Goal: Transaction & Acquisition: Purchase product/service

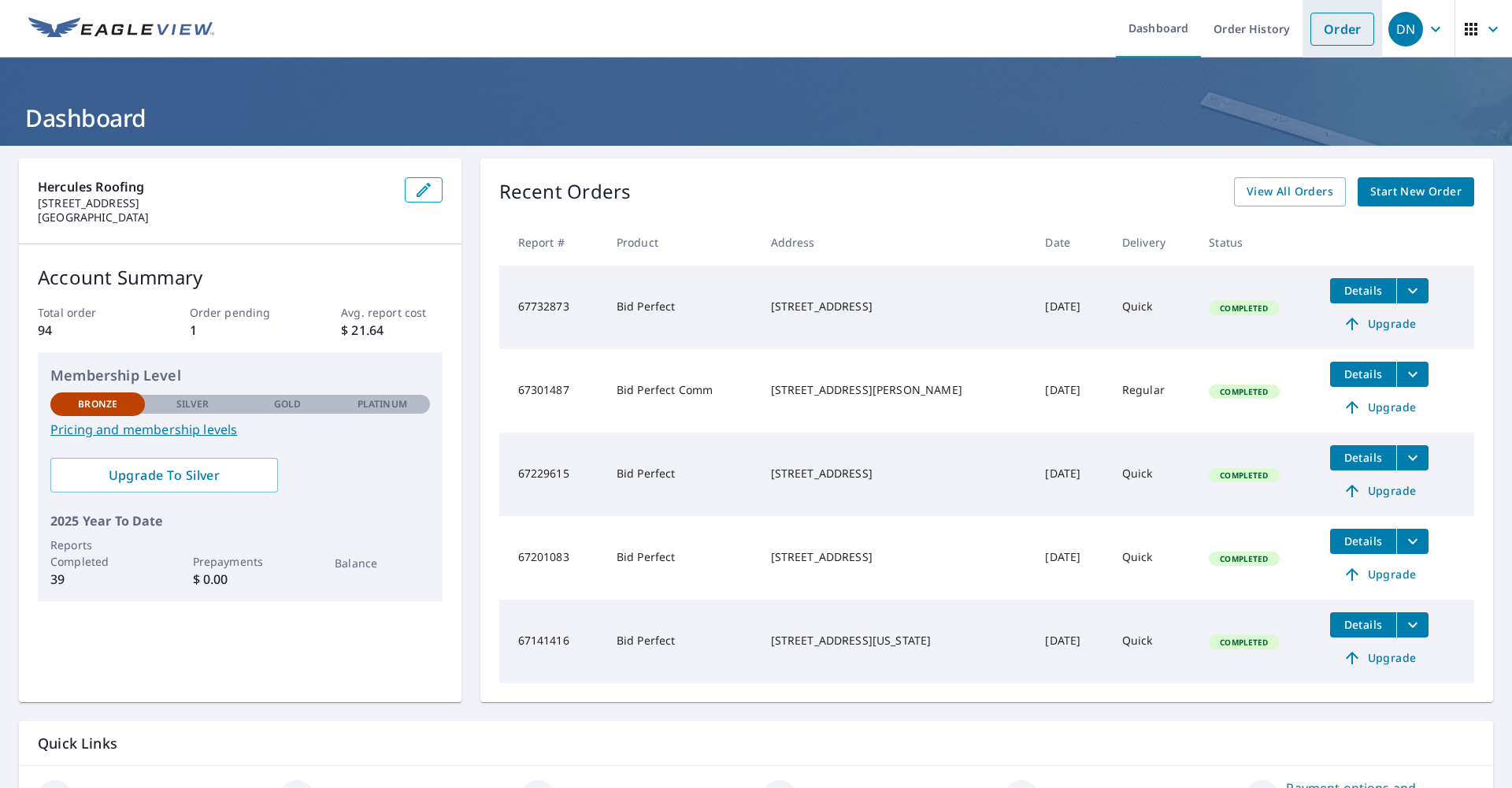
click at [1342, 27] on link "Order" at bounding box center [1342, 29] width 64 height 33
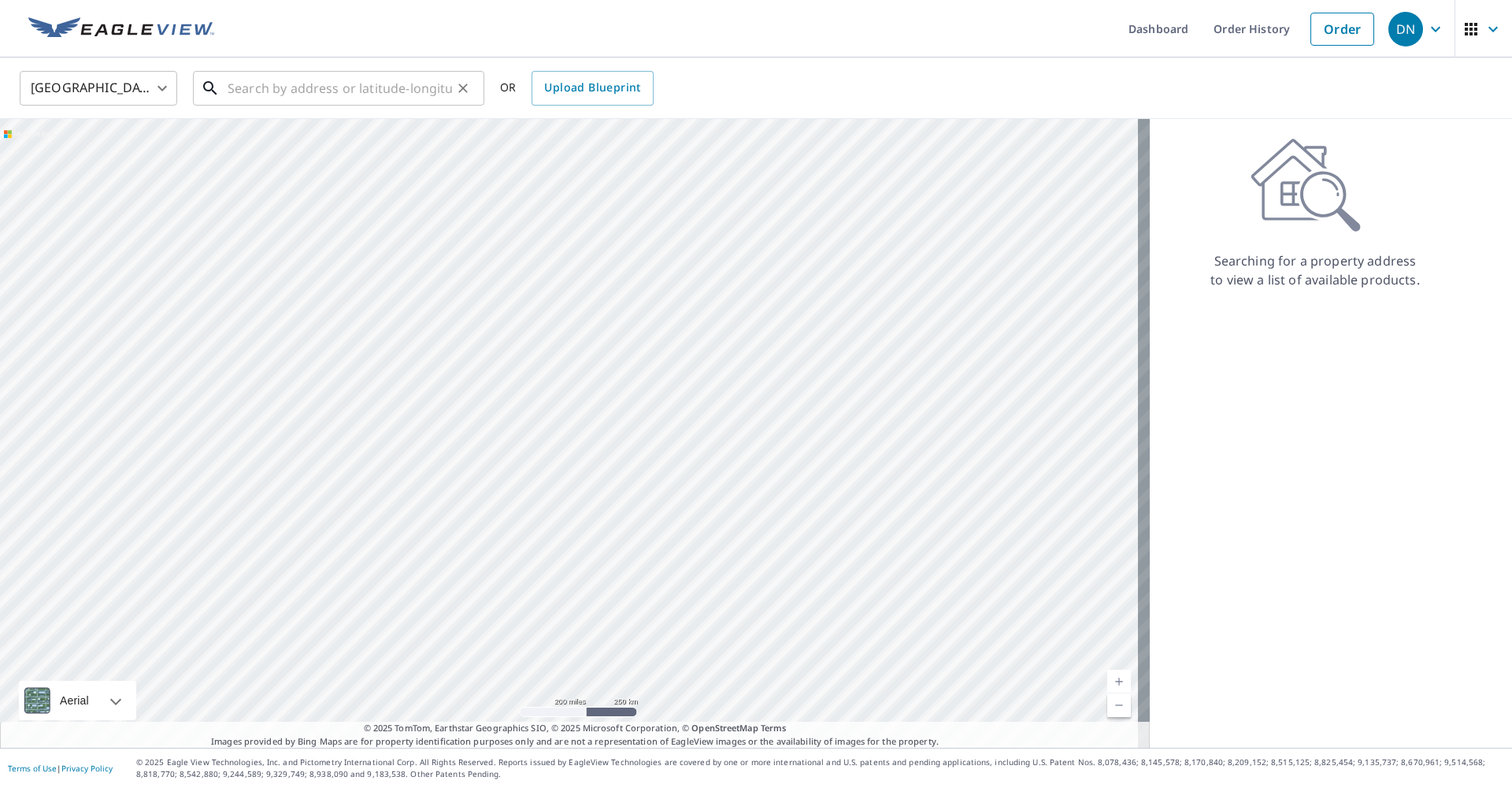
click at [263, 86] on input "text" at bounding box center [339, 88] width 224 height 44
paste input "[STREET_ADDRESS]"
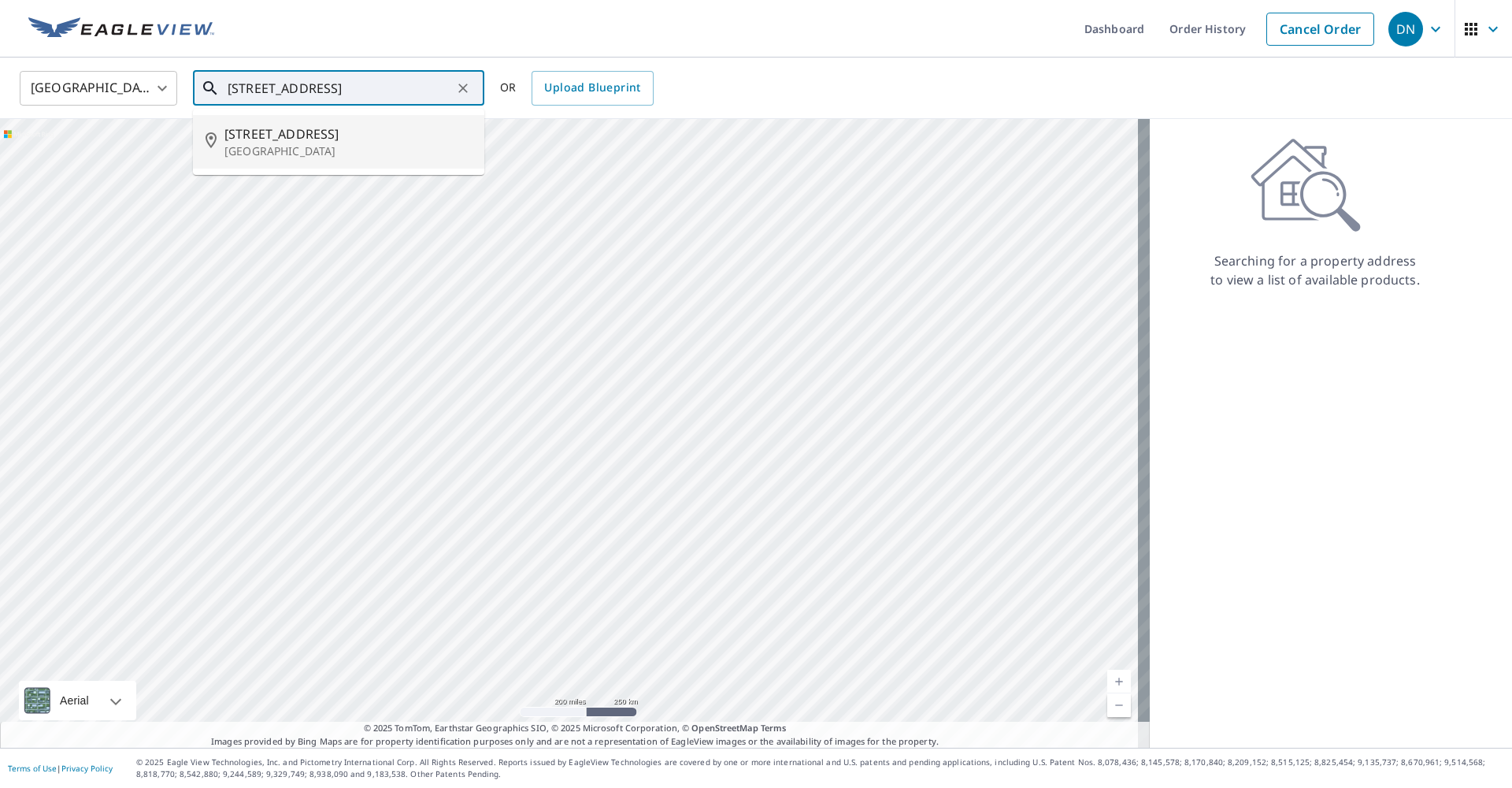
click at [364, 139] on span "[STREET_ADDRESS]" at bounding box center [347, 134] width 247 height 19
type input "[STREET_ADDRESS]"
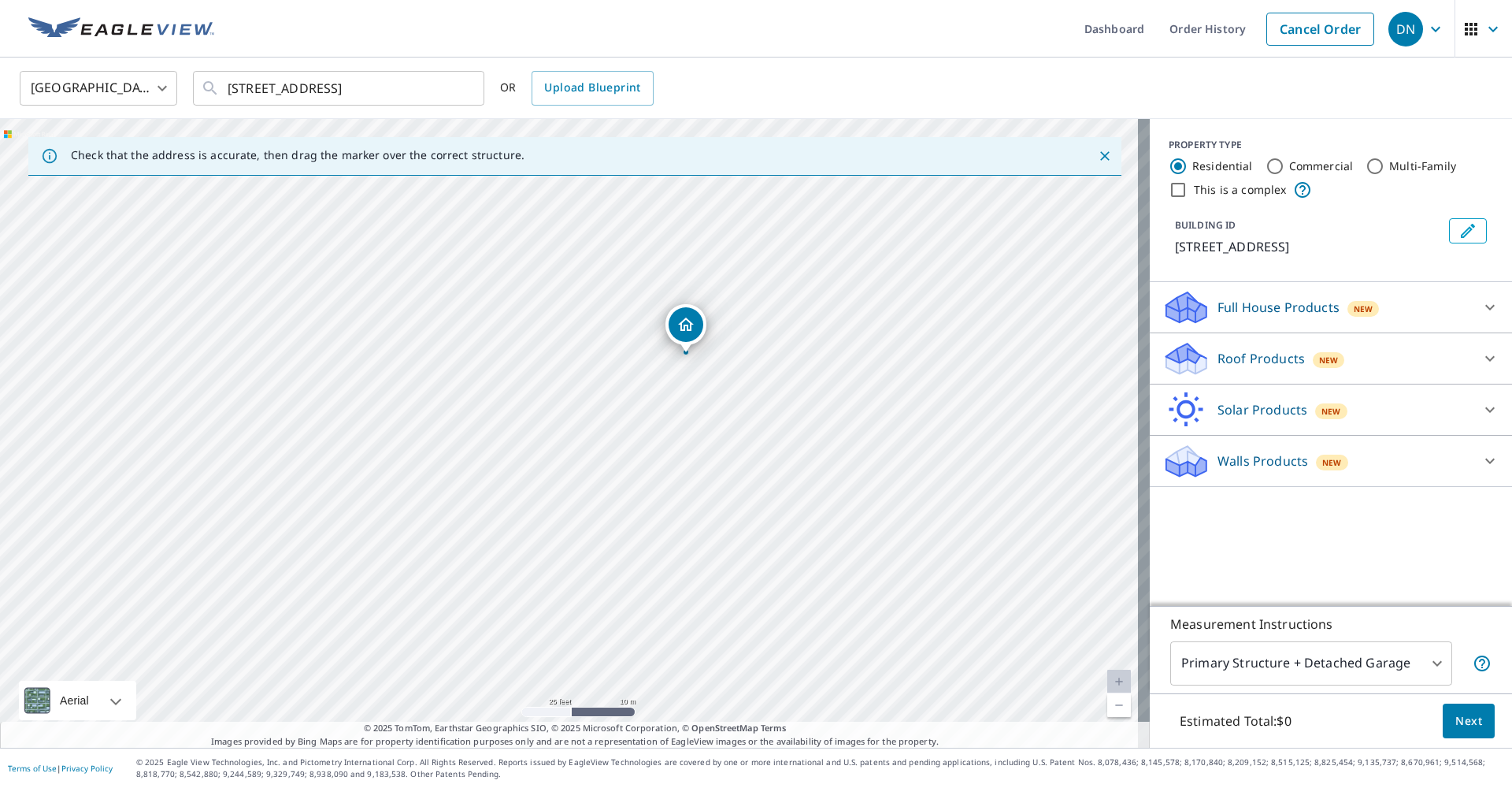
drag, startPoint x: 537, startPoint y: 296, endPoint x: 634, endPoint y: 223, distance: 121.4
click at [634, 223] on div "[STREET_ADDRESS]" at bounding box center [575, 433] width 1150 height 629
click at [1305, 317] on p "Full House Products" at bounding box center [1279, 307] width 122 height 19
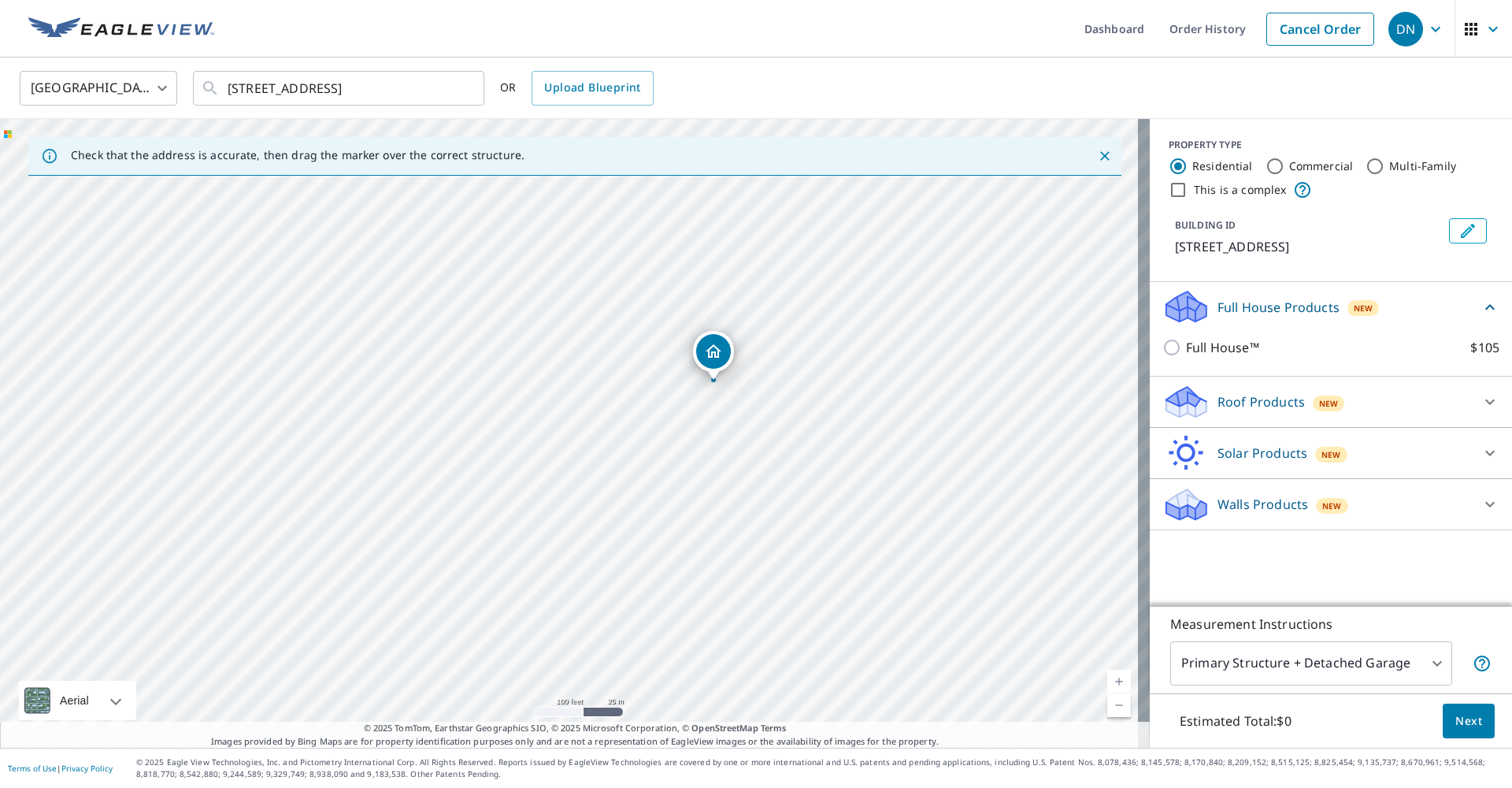
click at [1271, 317] on p "Full House Products" at bounding box center [1279, 307] width 122 height 19
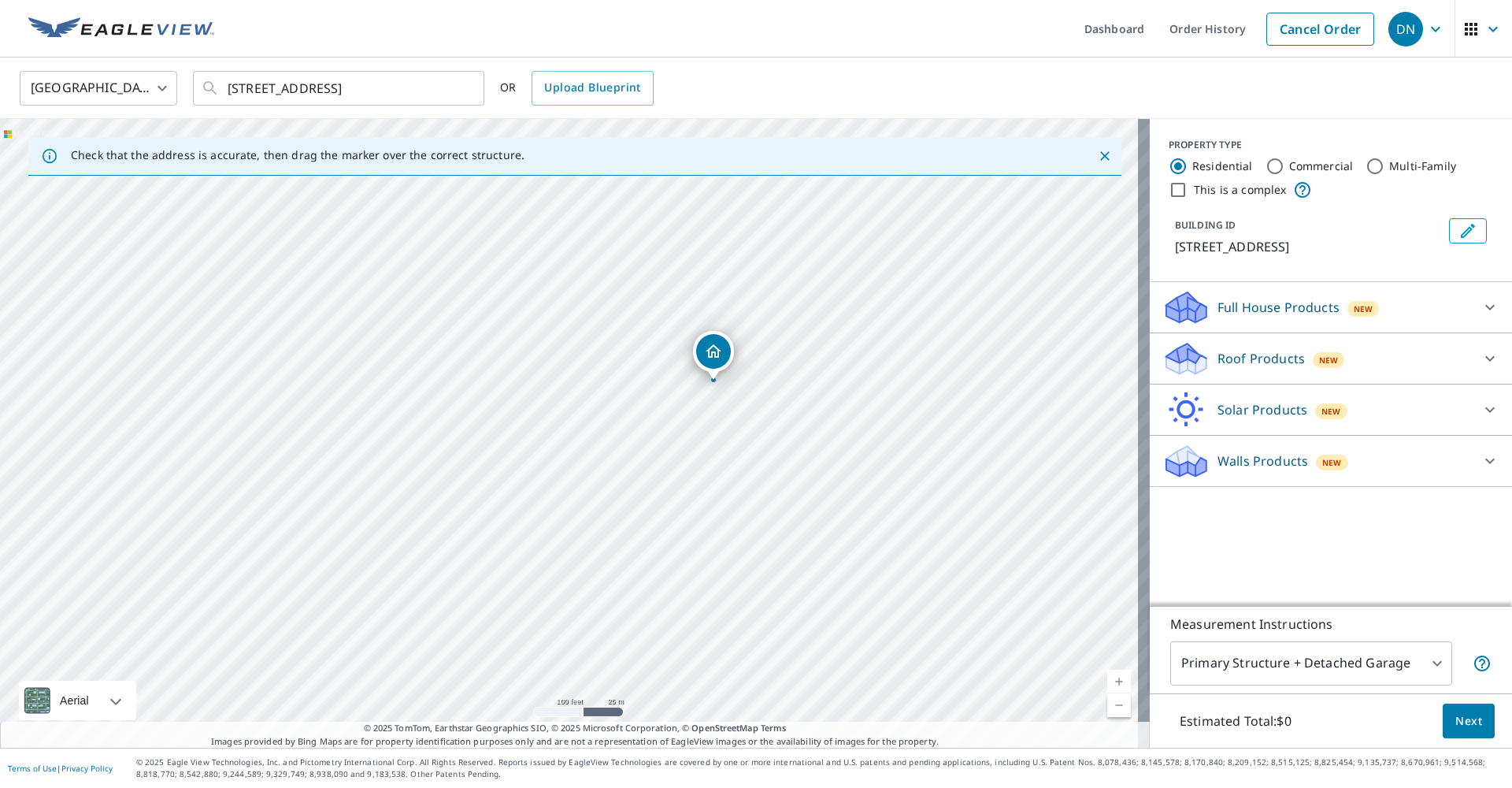
click at [1264, 368] on p "Roof Products" at bounding box center [1261, 358] width 87 height 19
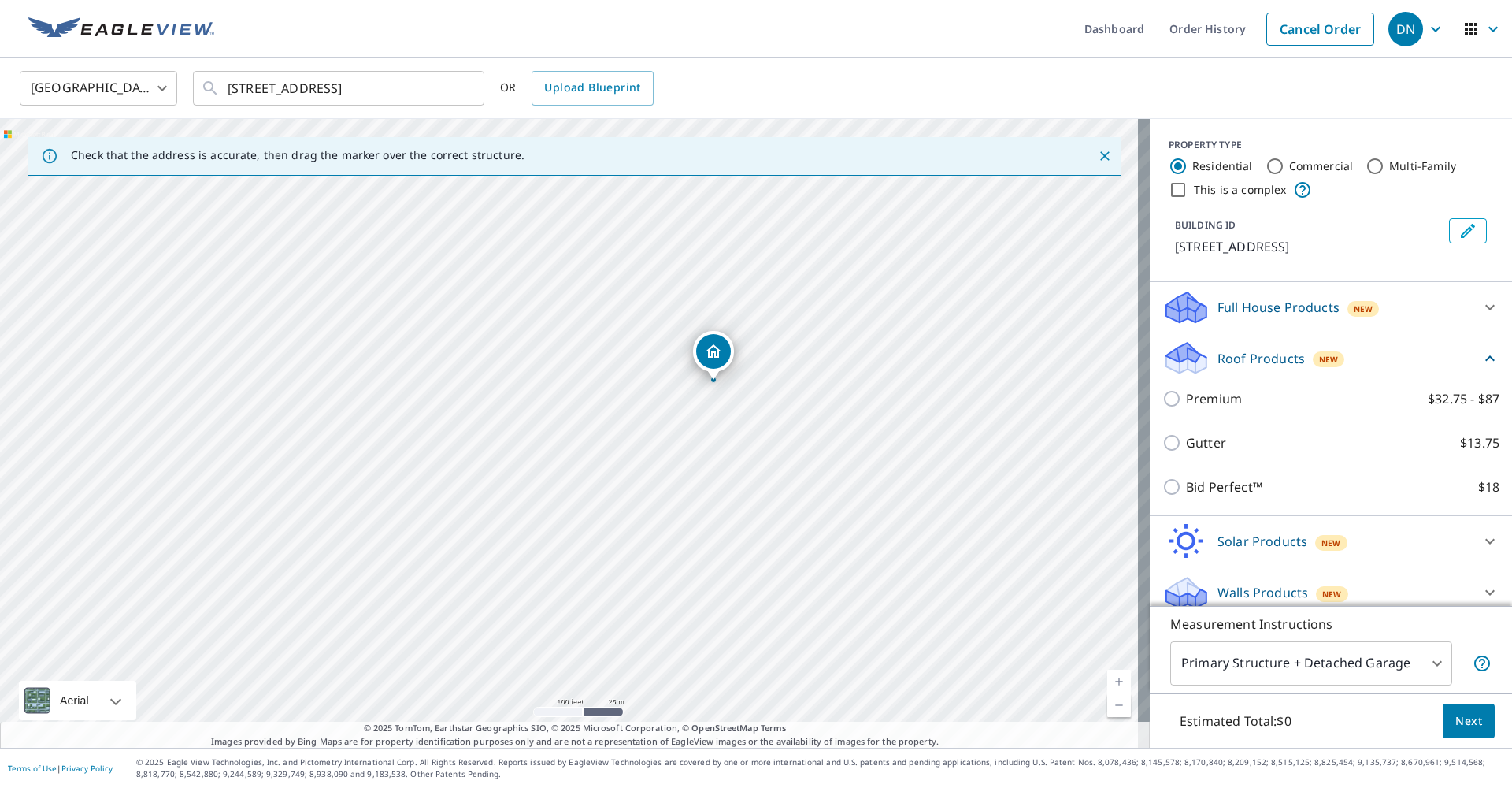
click at [1212, 495] on div "Bid Perfect™ $18" at bounding box center [1331, 487] width 337 height 44
click at [1163, 496] on input "Bid Perfect™ $18" at bounding box center [1174, 486] width 24 height 19
checkbox input "true"
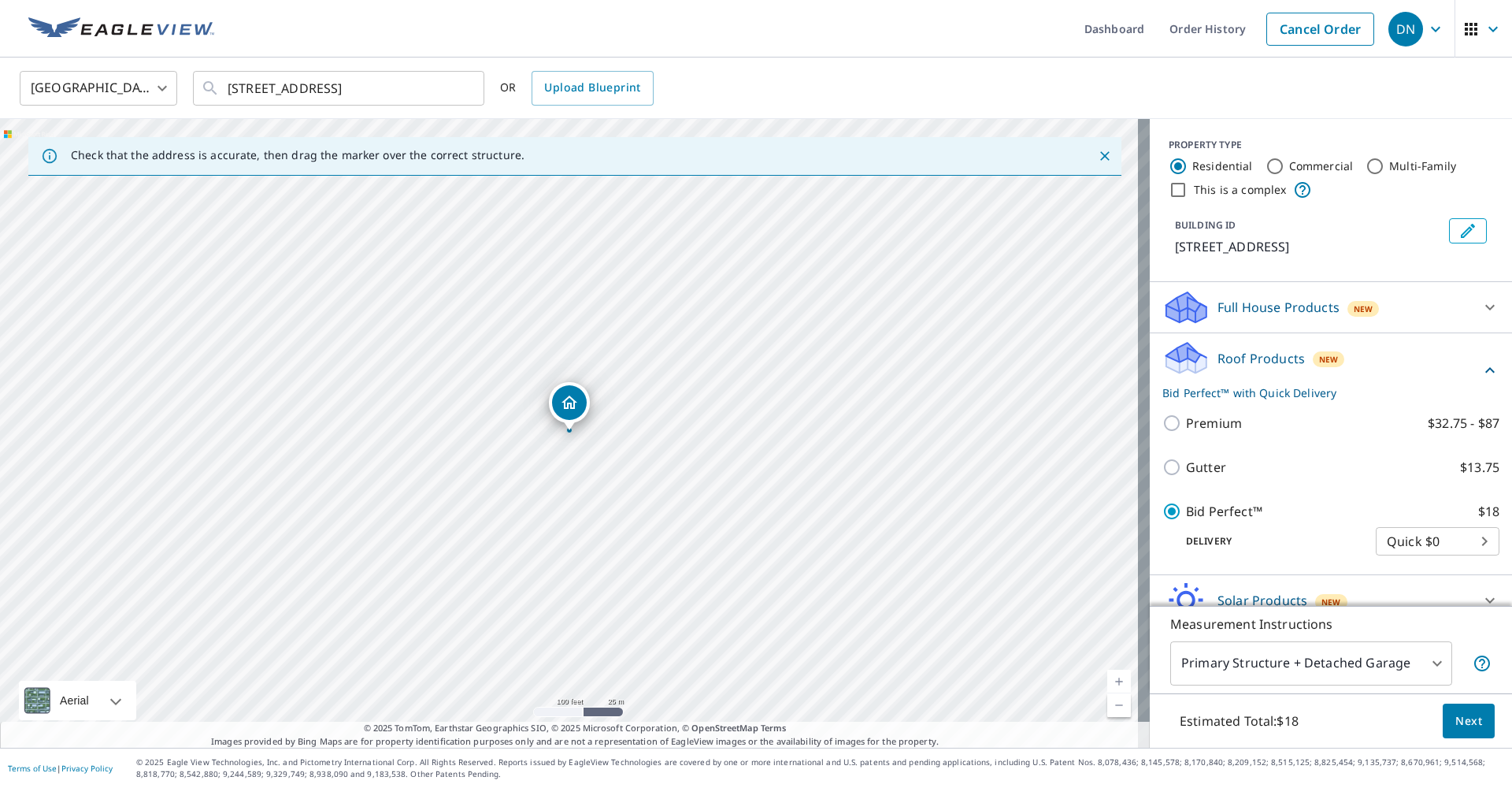
click at [1459, 722] on span "Next" at bounding box center [1469, 721] width 27 height 20
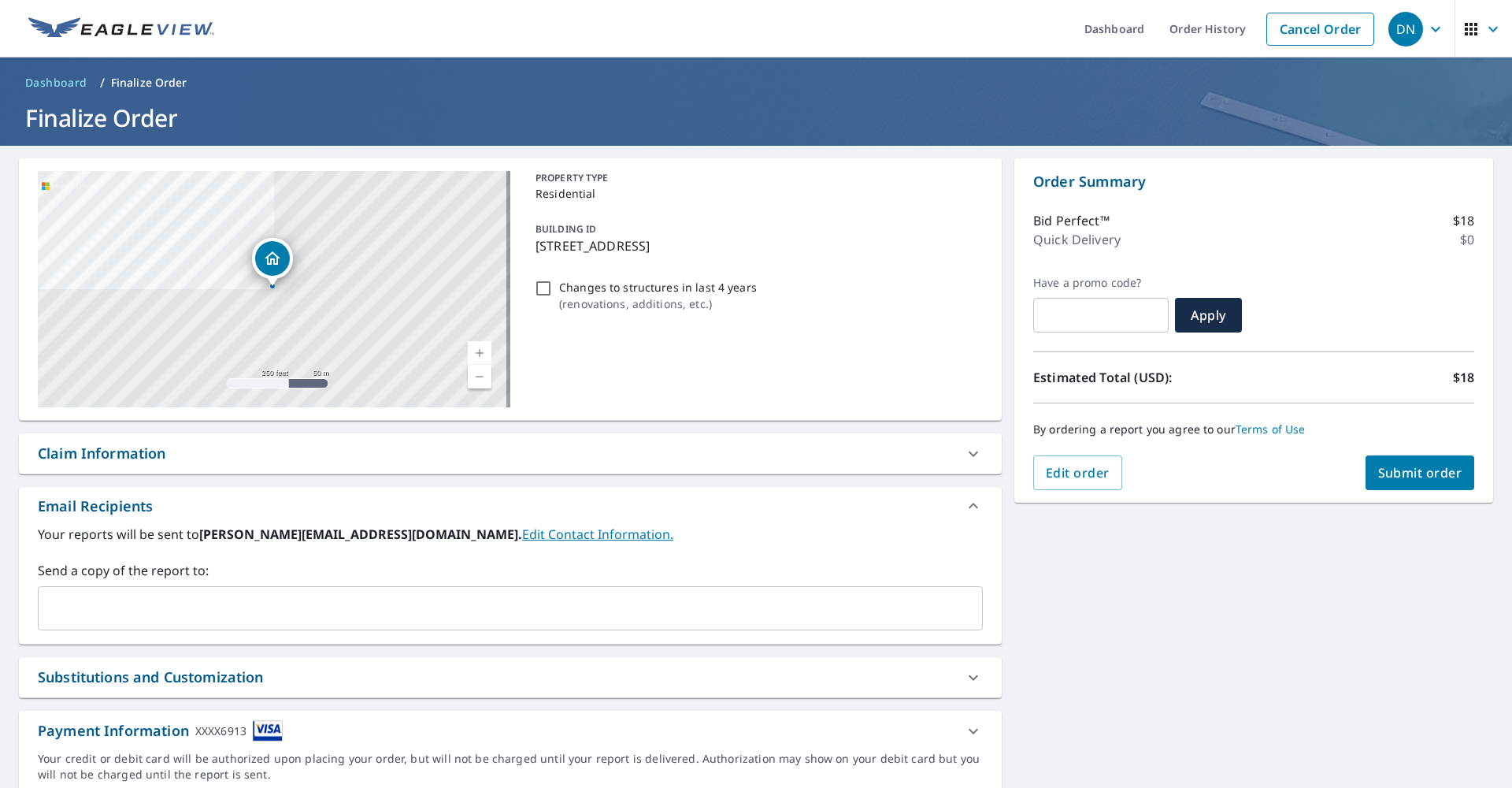
click at [1414, 471] on span "Submit order" at bounding box center [1420, 472] width 84 height 17
